Goal: Transaction & Acquisition: Purchase product/service

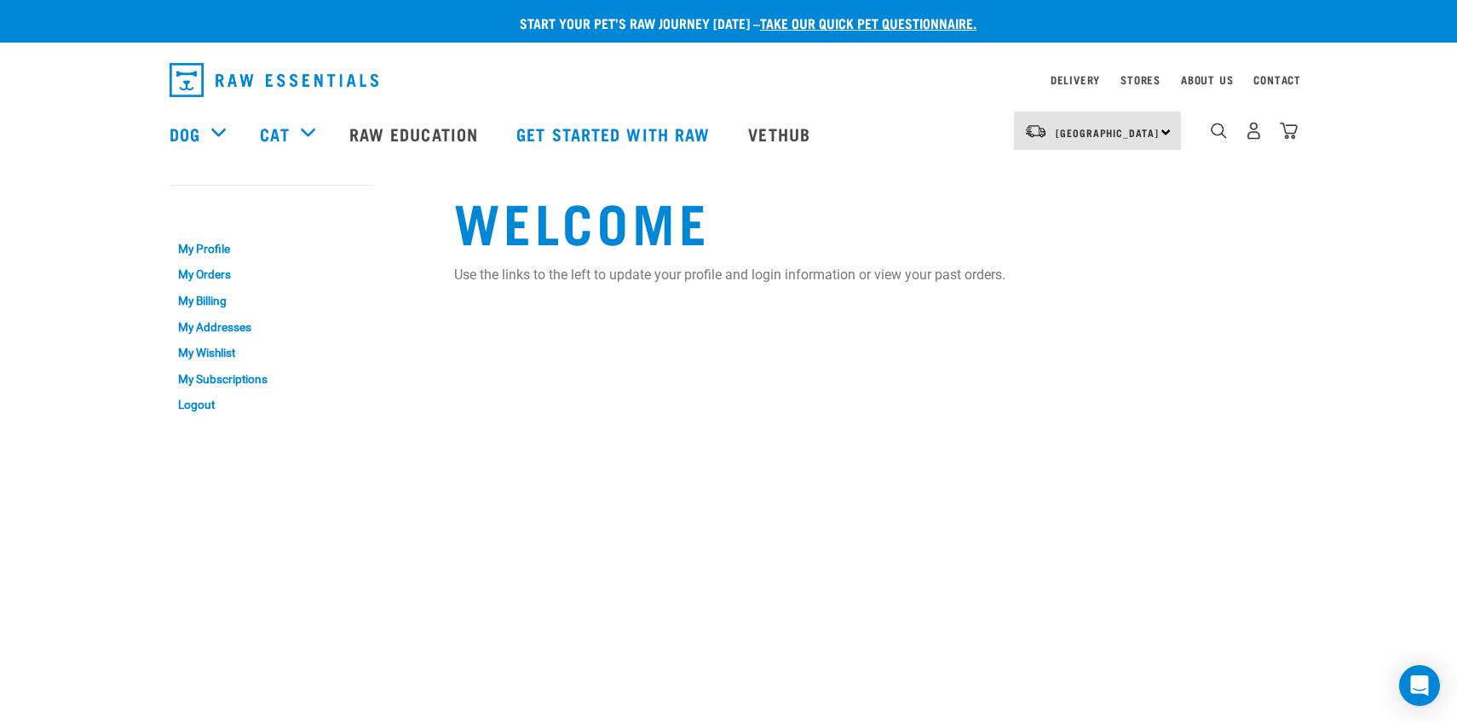
click at [1256, 130] on img "dropdown navigation" at bounding box center [1254, 131] width 18 height 18
click at [210, 271] on link "My Orders" at bounding box center [272, 275] width 205 height 26
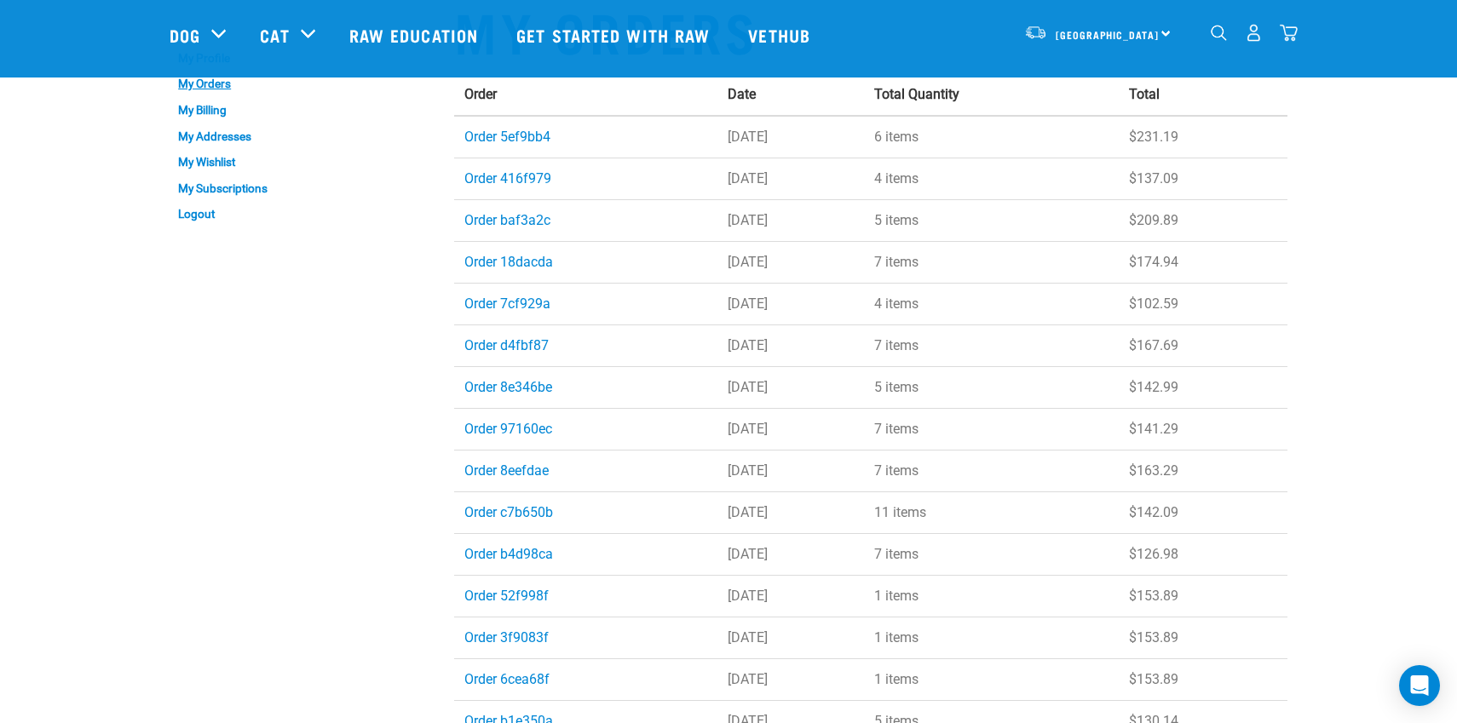
scroll to position [64, 0]
click at [523, 140] on link "Order 5ef9bb4" at bounding box center [507, 138] width 86 height 16
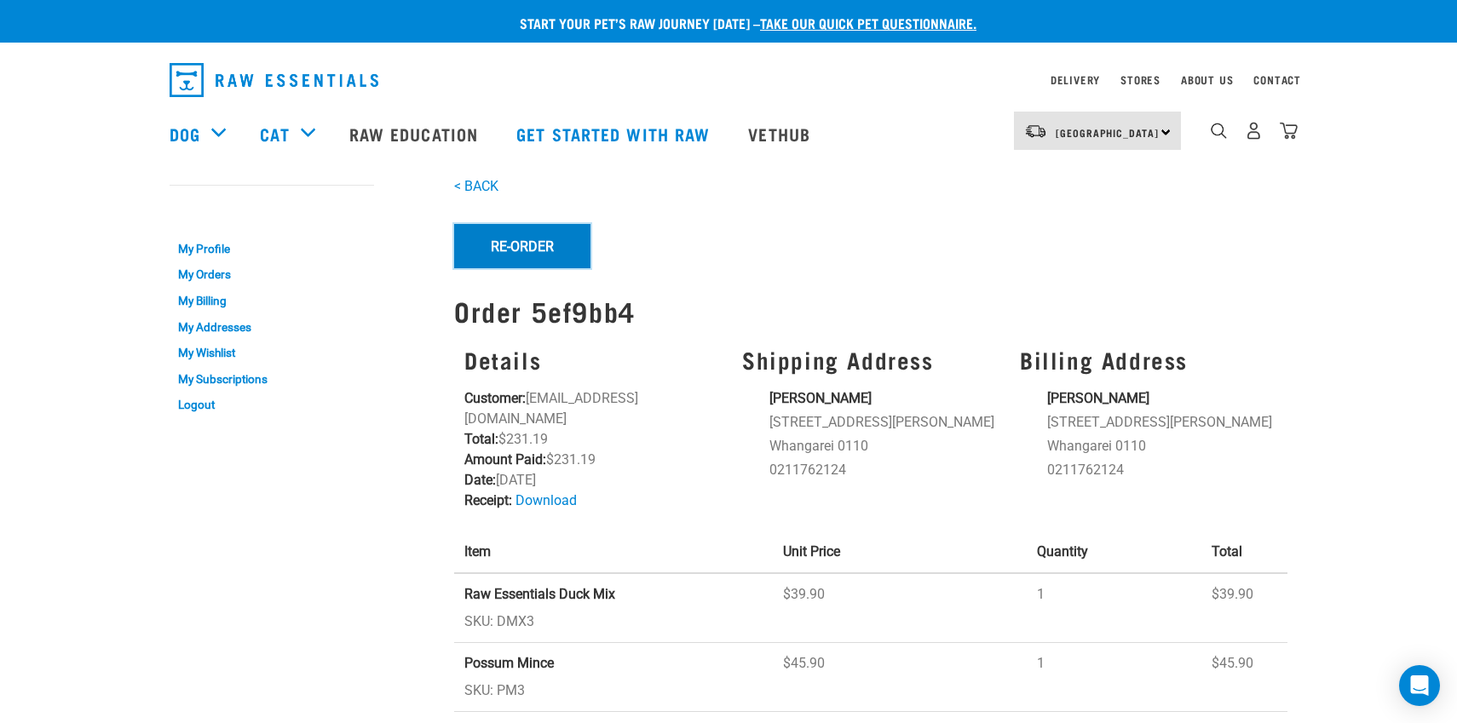
click at [481, 246] on button "Re-Order" at bounding box center [522, 246] width 136 height 44
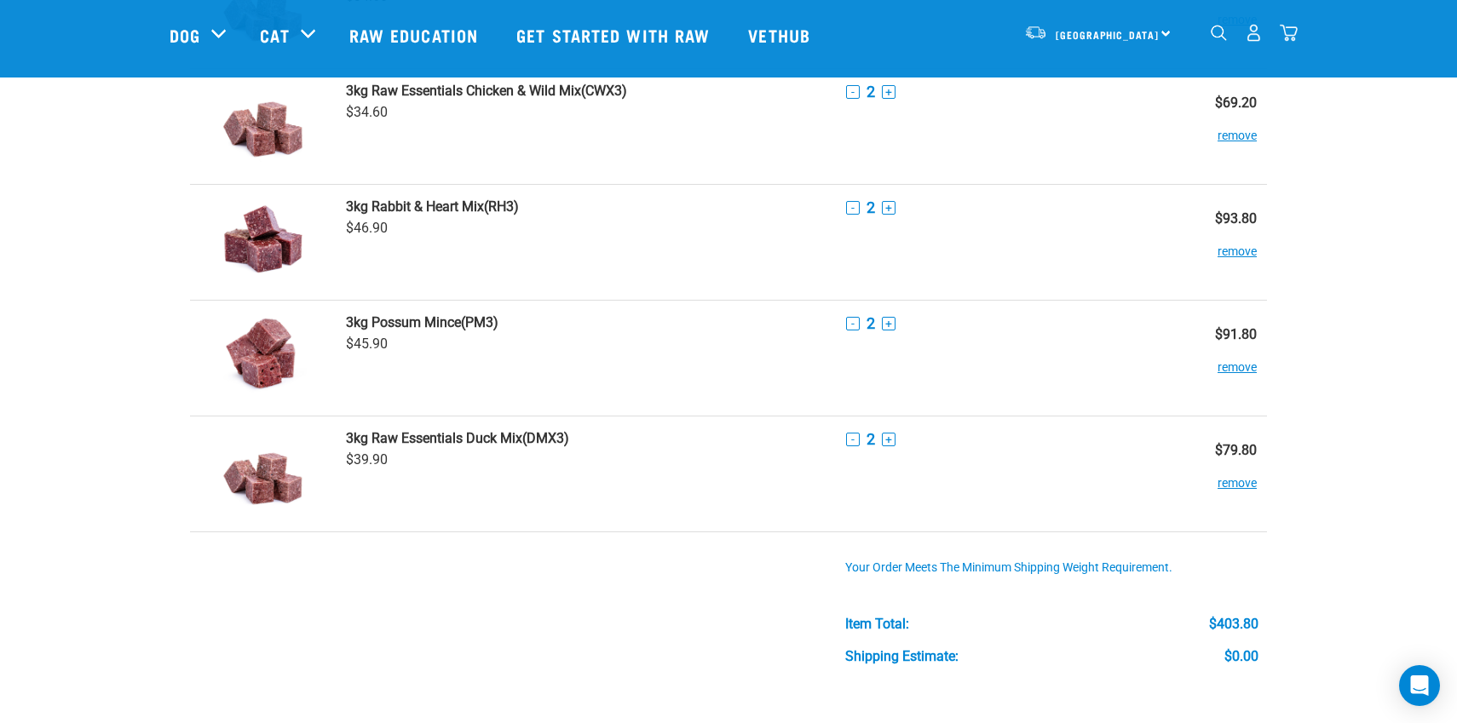
scroll to position [182, 0]
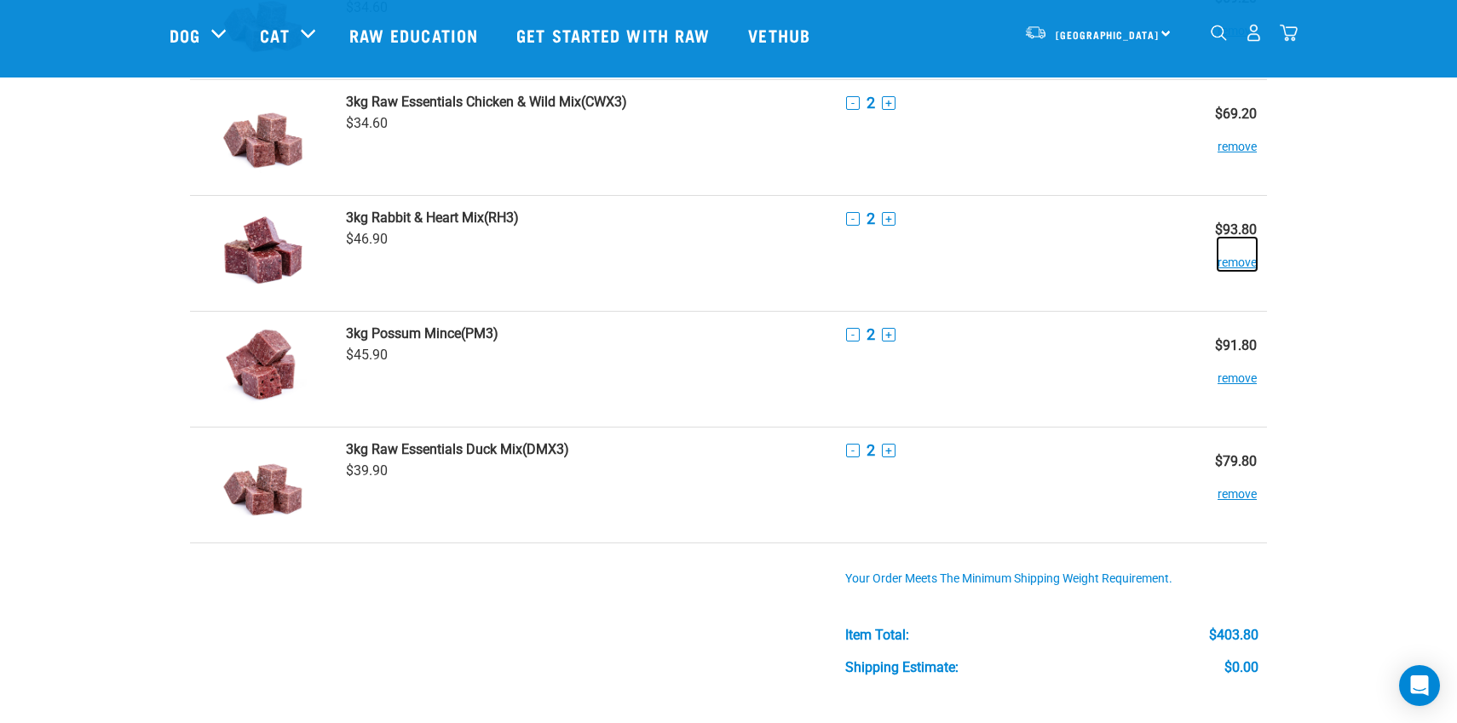
click at [1241, 262] on button "remove" at bounding box center [1237, 254] width 39 height 33
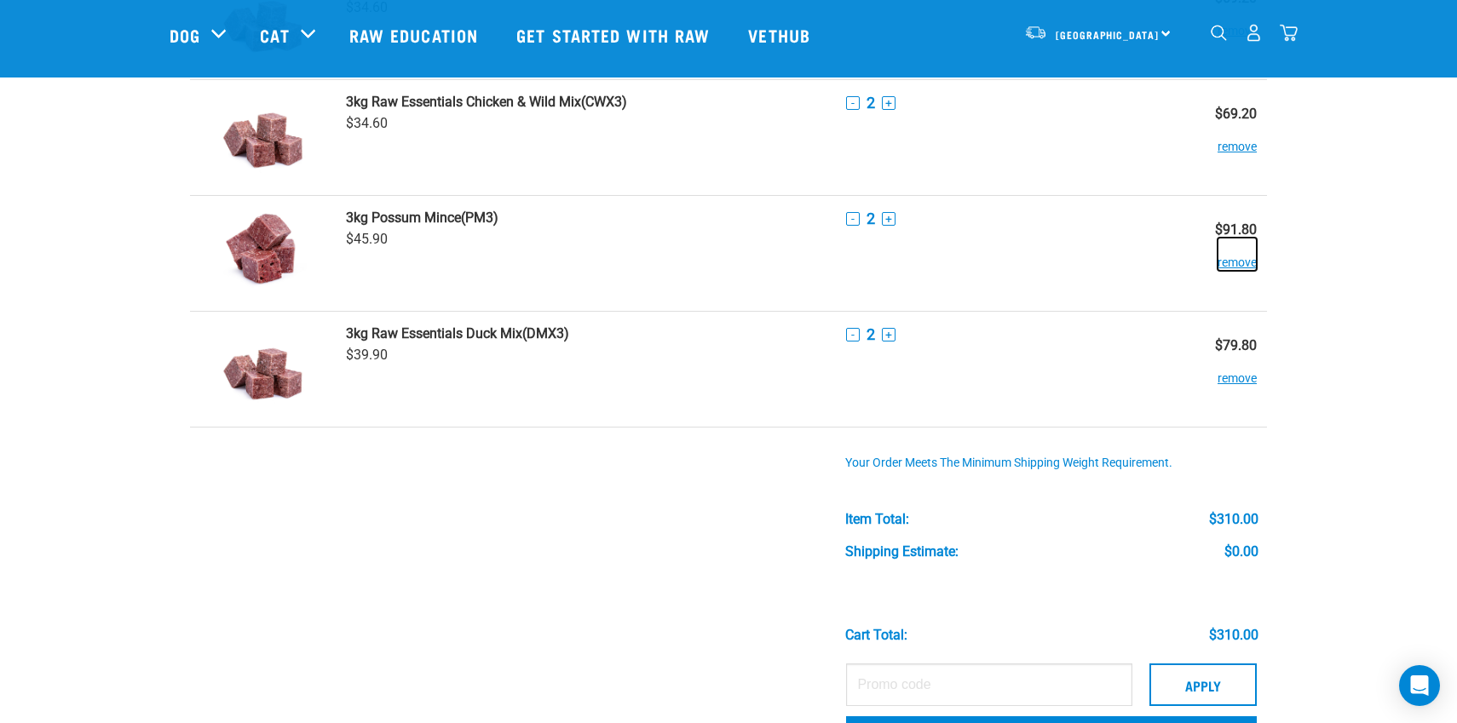
click at [1241, 262] on button "remove" at bounding box center [1237, 254] width 39 height 33
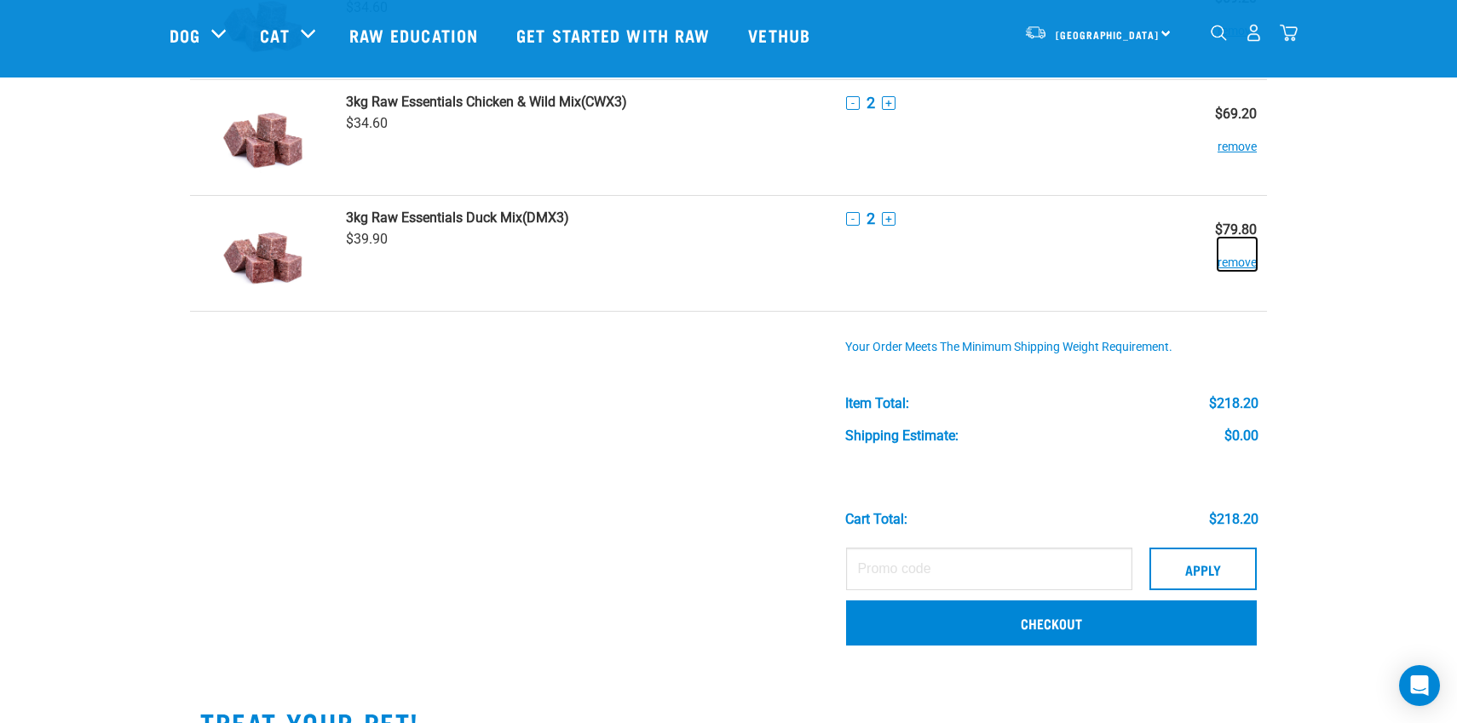
click at [1241, 262] on button "remove" at bounding box center [1237, 254] width 39 height 33
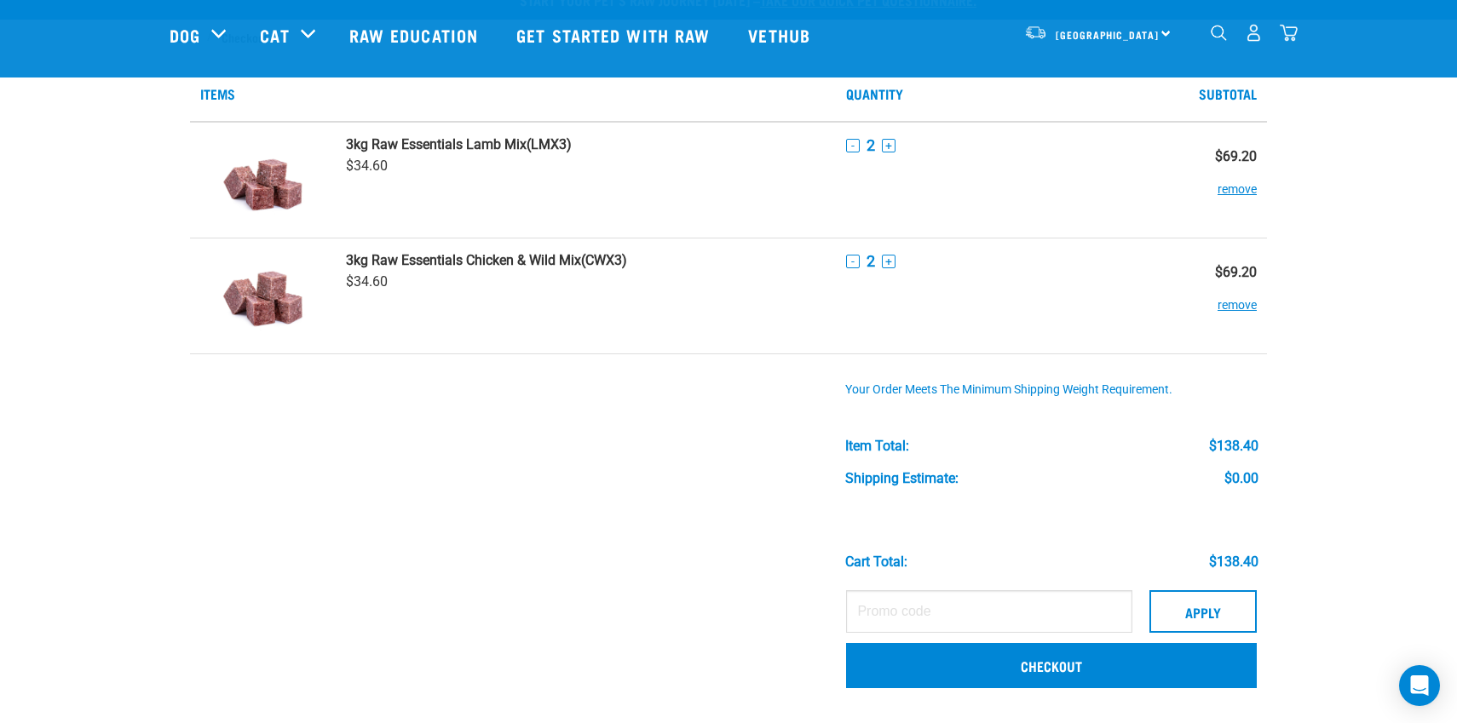
scroll to position [15, 0]
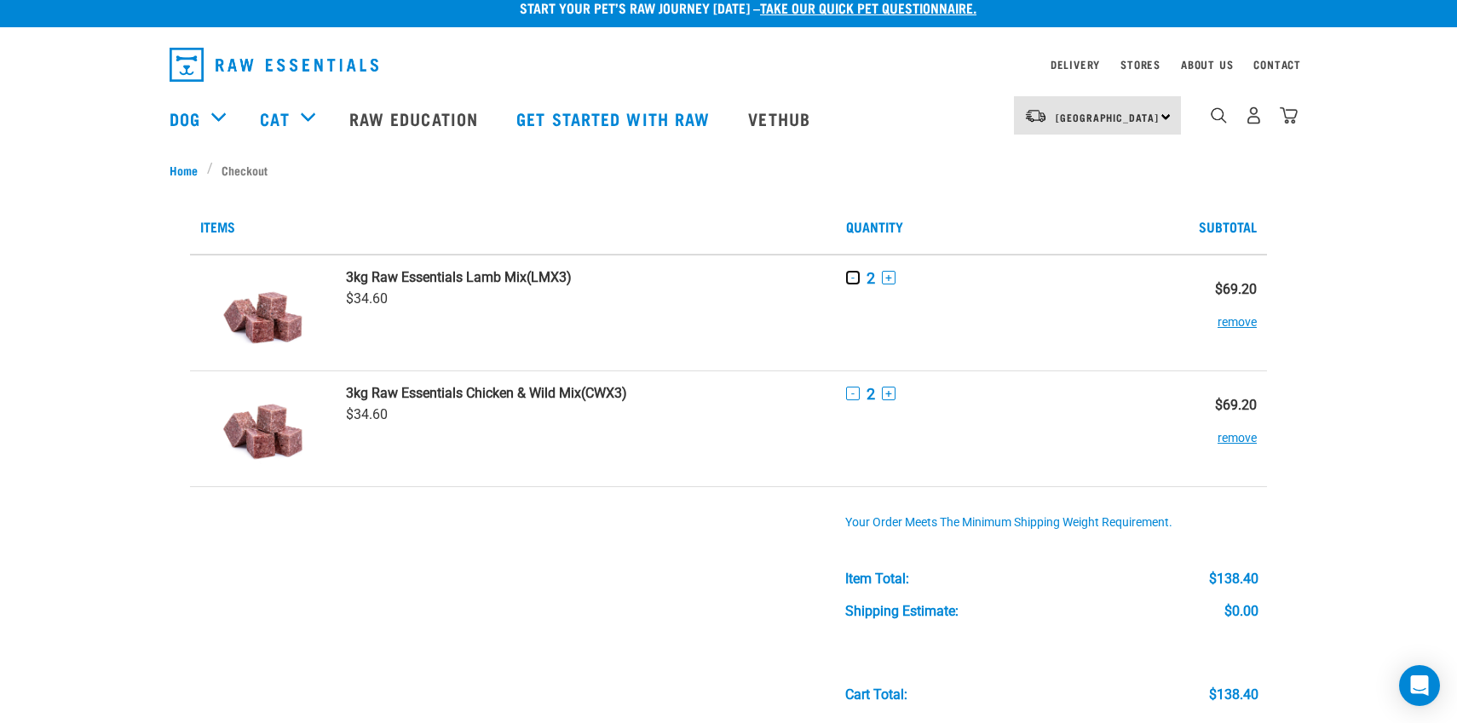
click at [851, 280] on button "-" at bounding box center [853, 278] width 14 height 14
click at [851, 397] on button "-" at bounding box center [853, 394] width 14 height 14
